Goal: Transaction & Acquisition: Purchase product/service

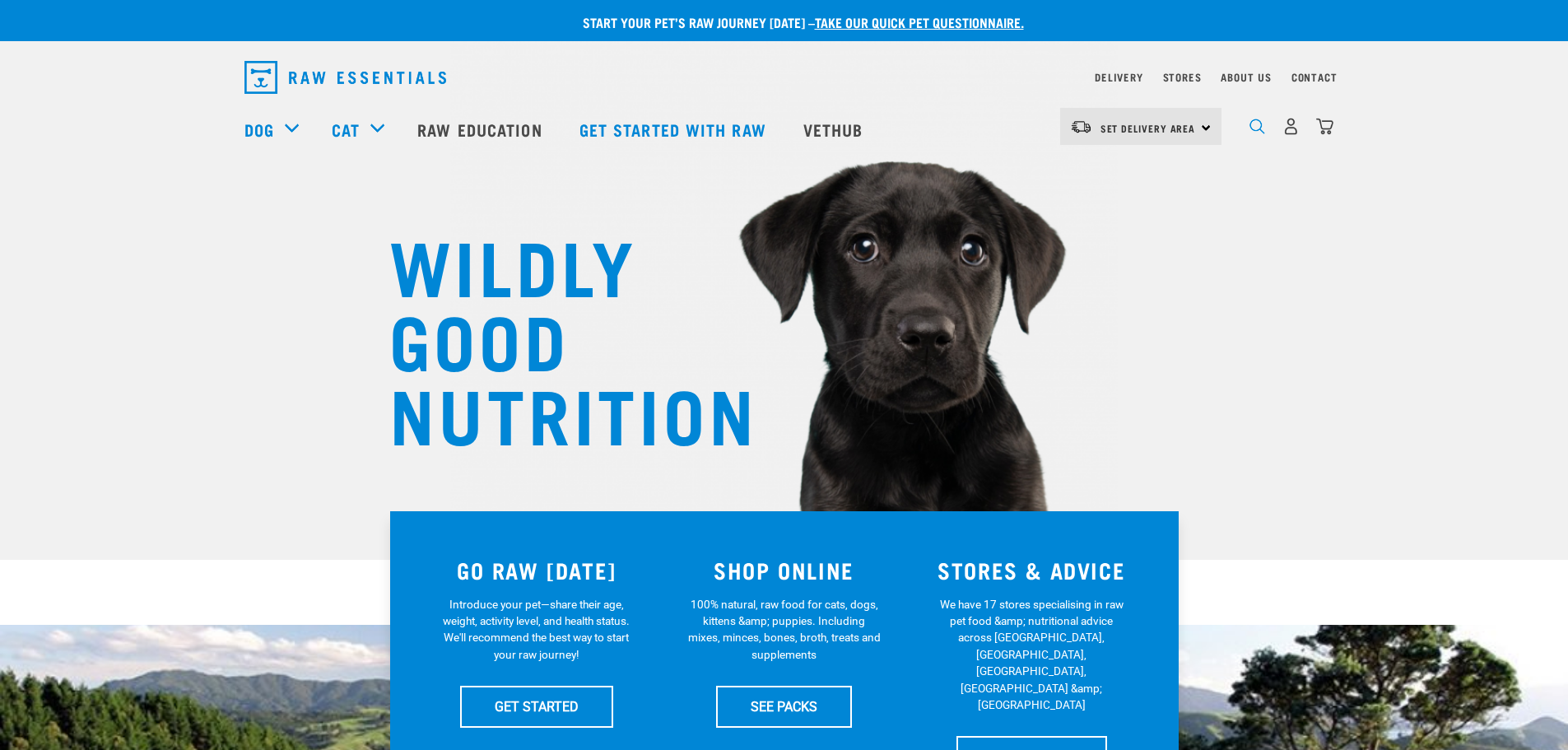
click at [1254, 134] on img "dropdown navigation" at bounding box center [1257, 127] width 16 height 16
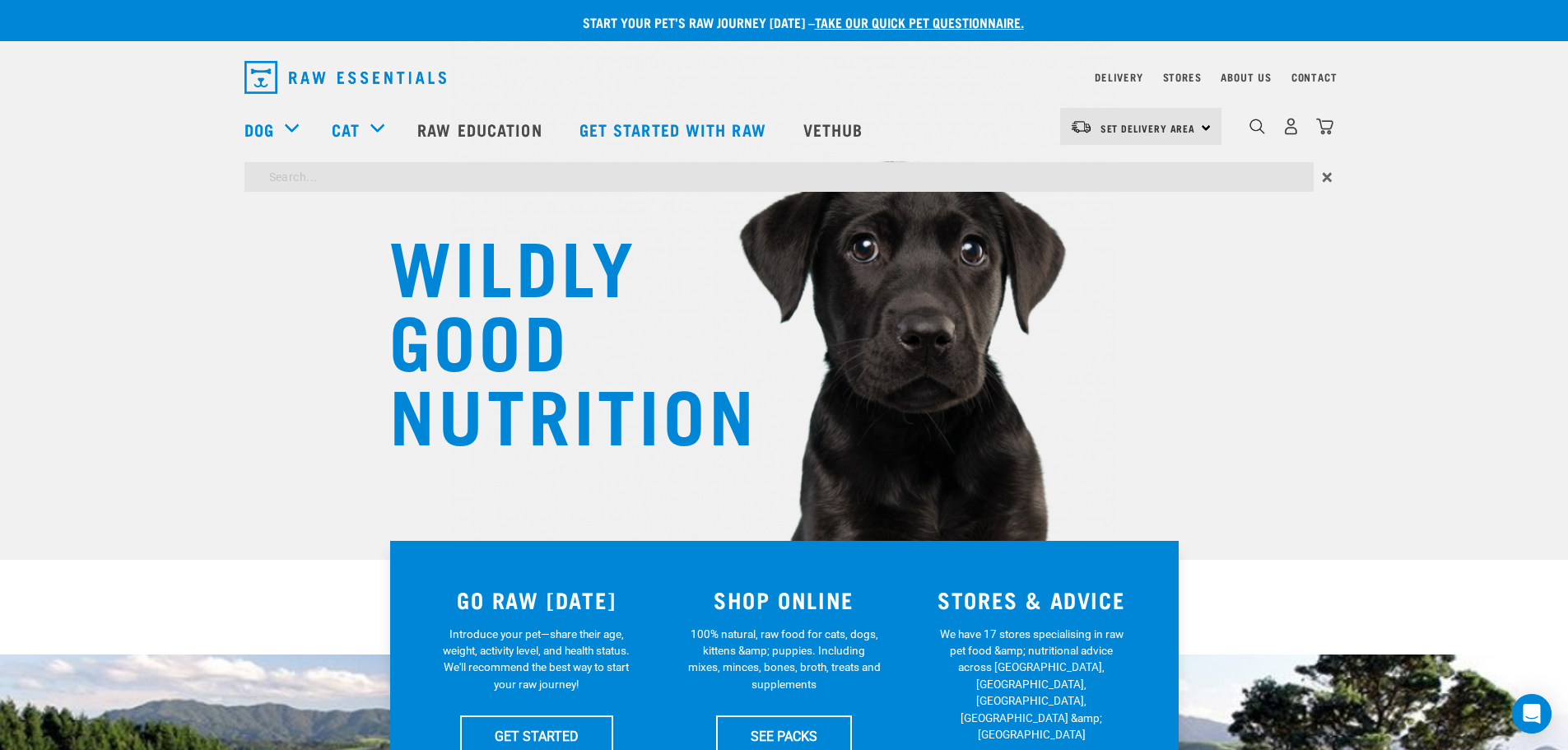
click at [1153, 176] on input "search" at bounding box center [779, 178] width 1070 height 30
type input "megasporebiotic"
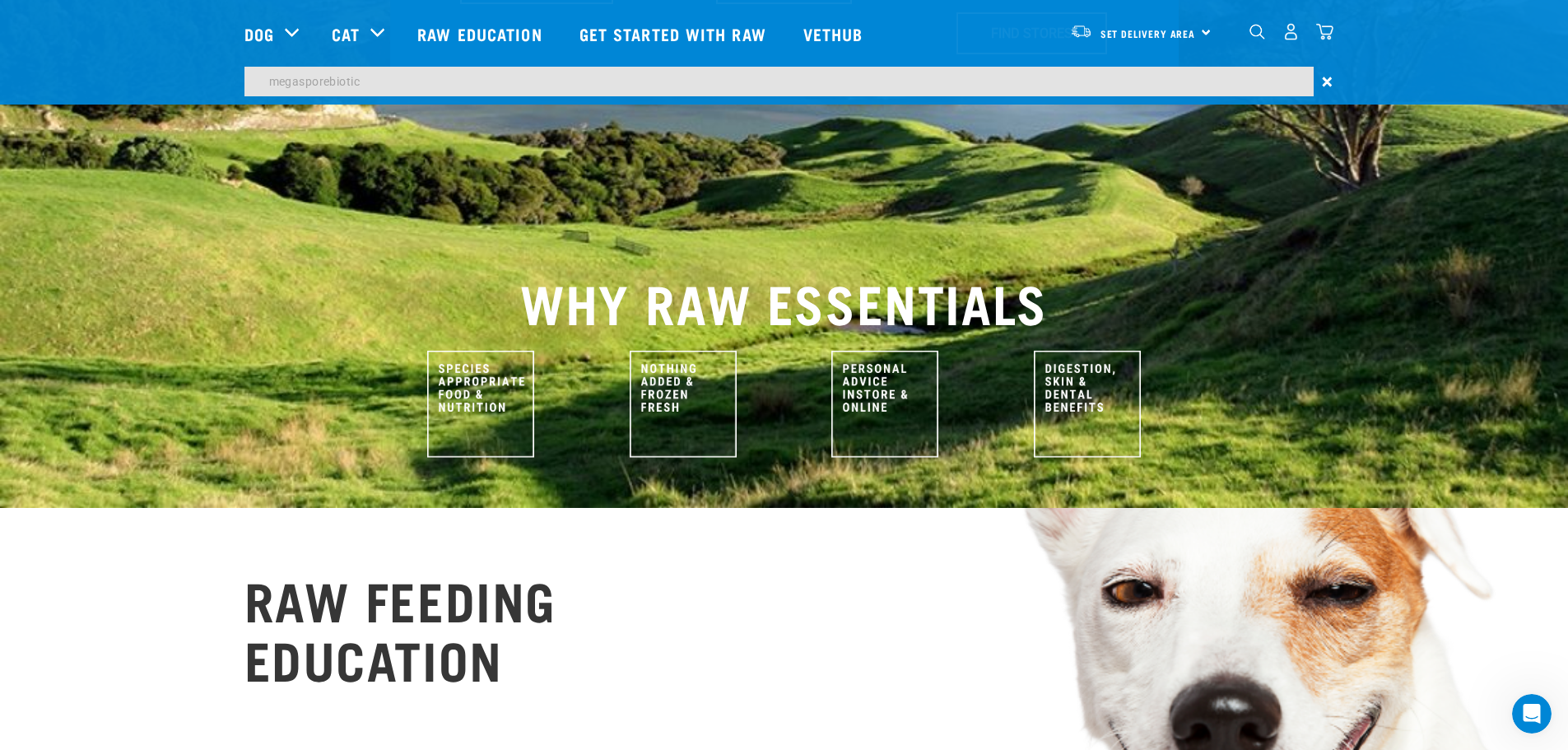
scroll to position [824, 0]
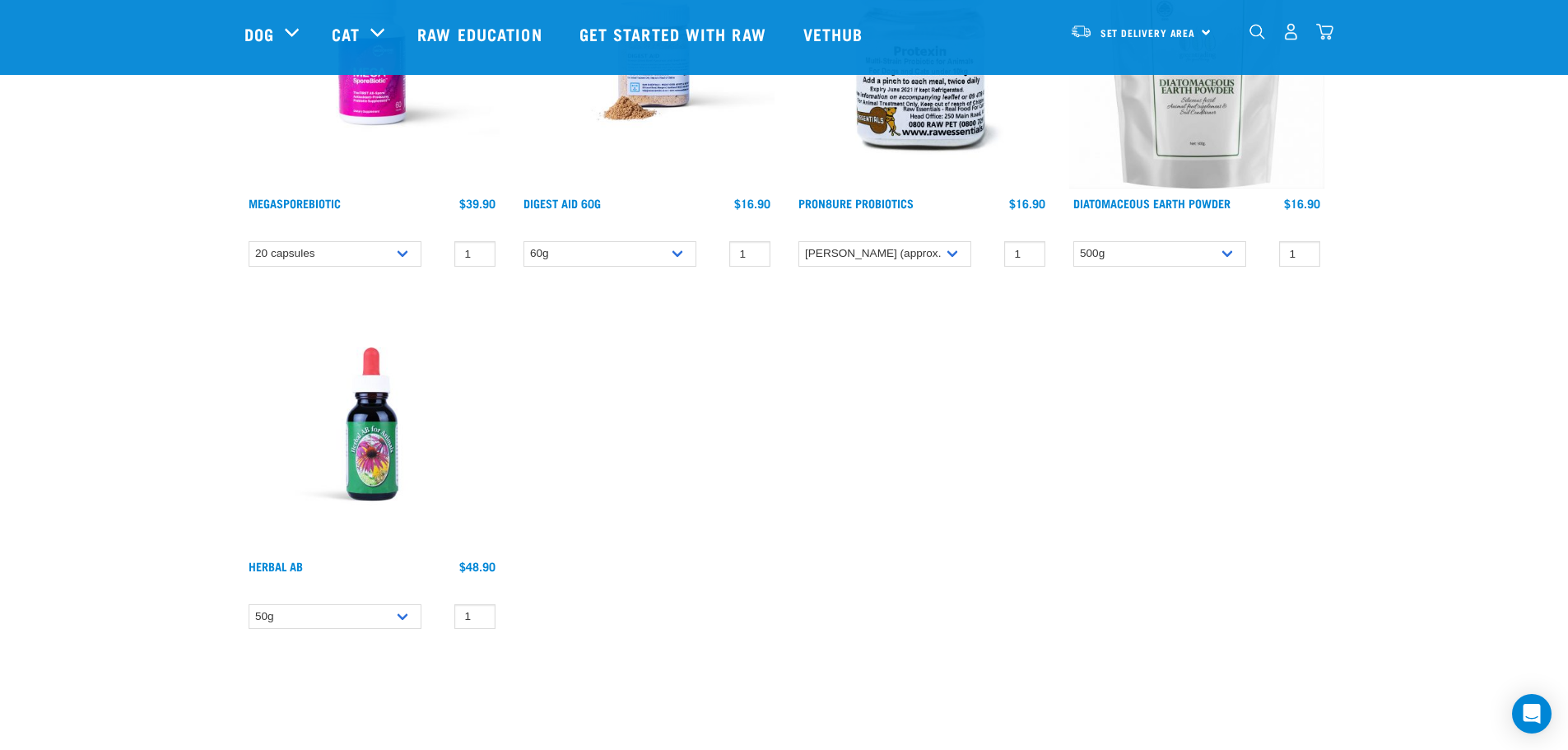
scroll to position [329, 0]
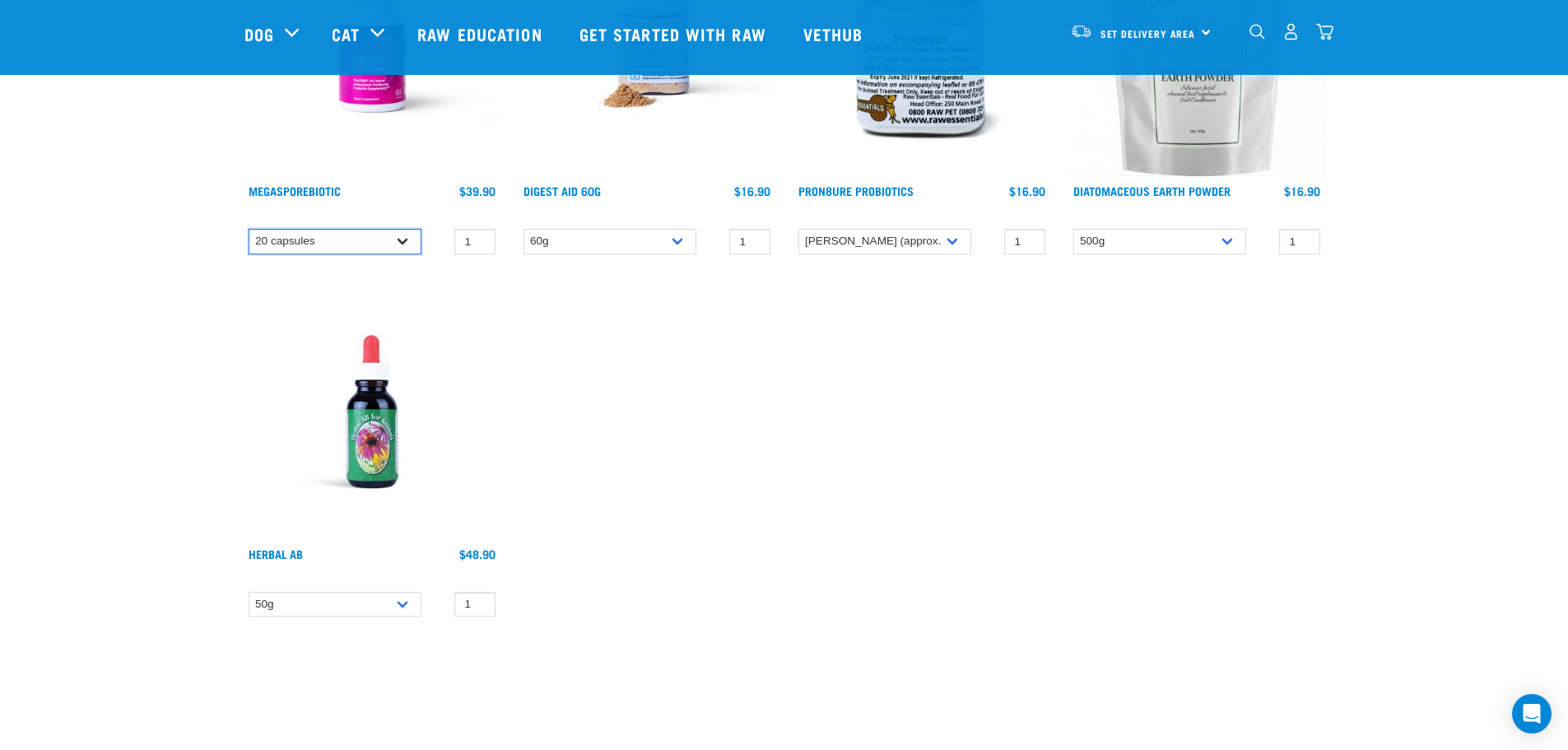
click at [408, 241] on select "20 capsules 60 capsules" at bounding box center [334, 242] width 172 height 26
select select "436975"
click at [248, 229] on select "20 capsules 60 capsules" at bounding box center [334, 242] width 172 height 26
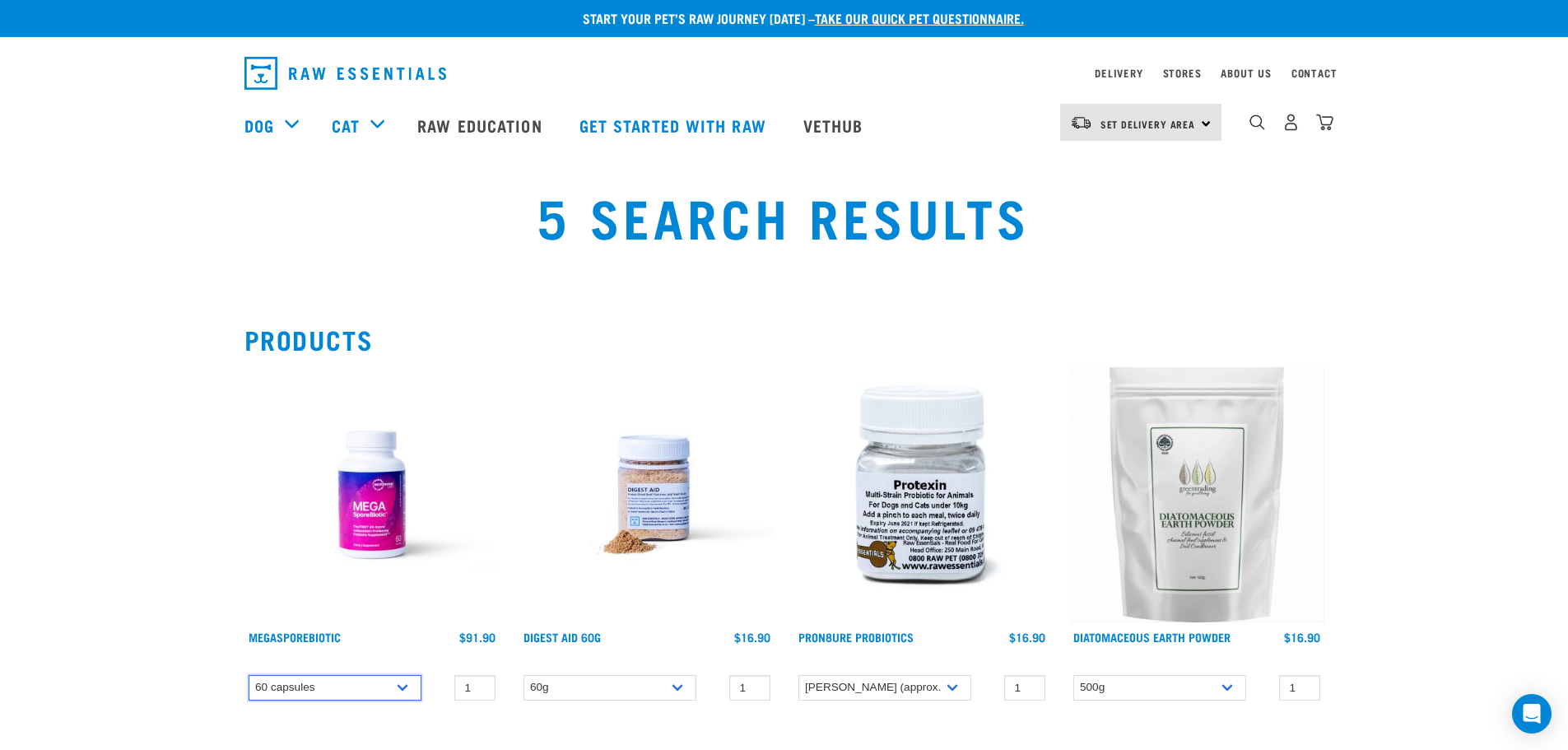
scroll to position [0, 0]
